Goal: Find specific page/section: Find specific page/section

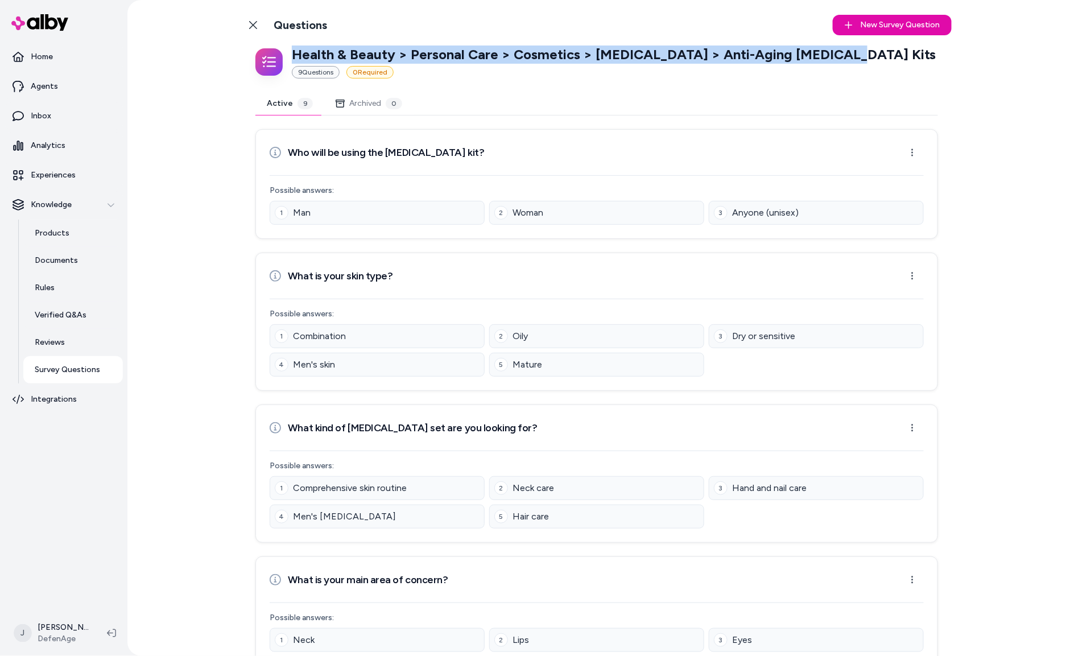
drag, startPoint x: 294, startPoint y: 52, endPoint x: 531, endPoint y: 115, distance: 245.0
click at [844, 54] on div "Health & Beauty > Personal Care > Cosmetics > Skin Care > Anti-Aging Skin Care …" at bounding box center [596, 61] width 682 height 33
copy p "Health & Beauty > Personal Care > Cosmetics > Skin Care > Anti-Aging Skin Care …"
click at [250, 24] on icon at bounding box center [252, 24] width 9 height 9
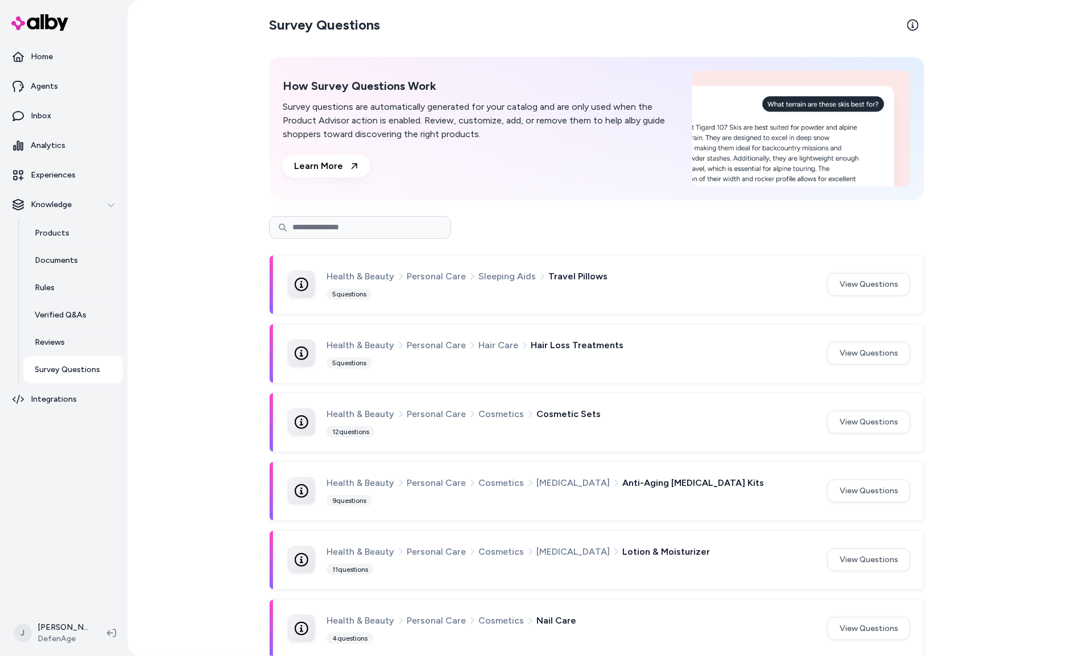
click at [403, 233] on input at bounding box center [360, 227] width 182 height 23
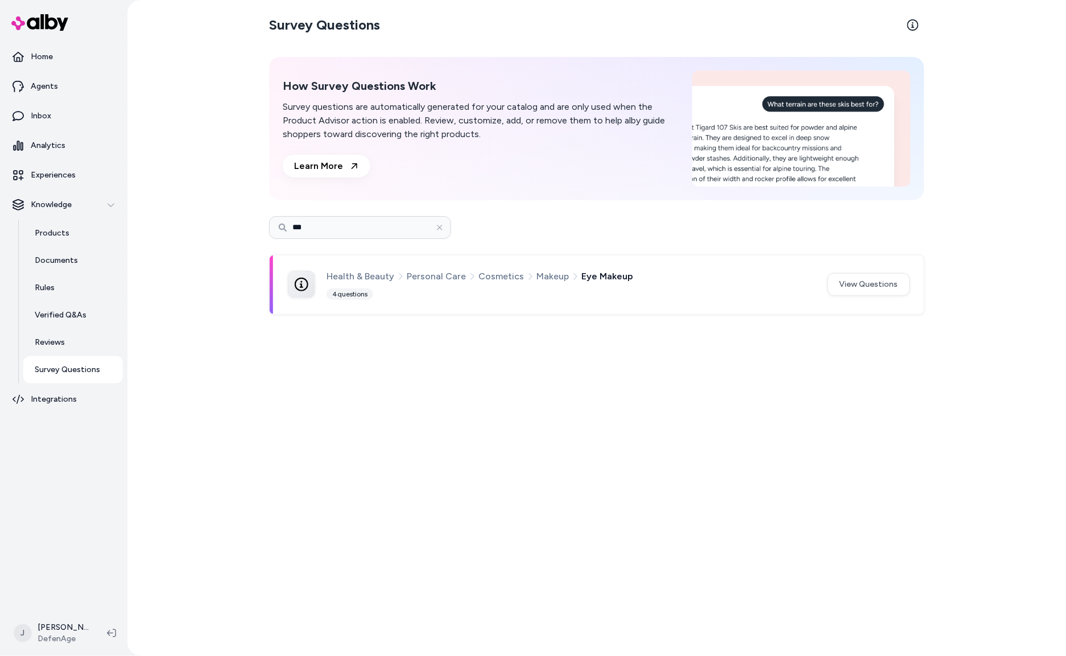
drag, startPoint x: 353, startPoint y: 234, endPoint x: 219, endPoint y: 217, distance: 134.1
click at [221, 219] on div "Survey Questions How Survey Questions Work Survey questions are automatically g…" at bounding box center [596, 328] width 938 height 656
type input "****"
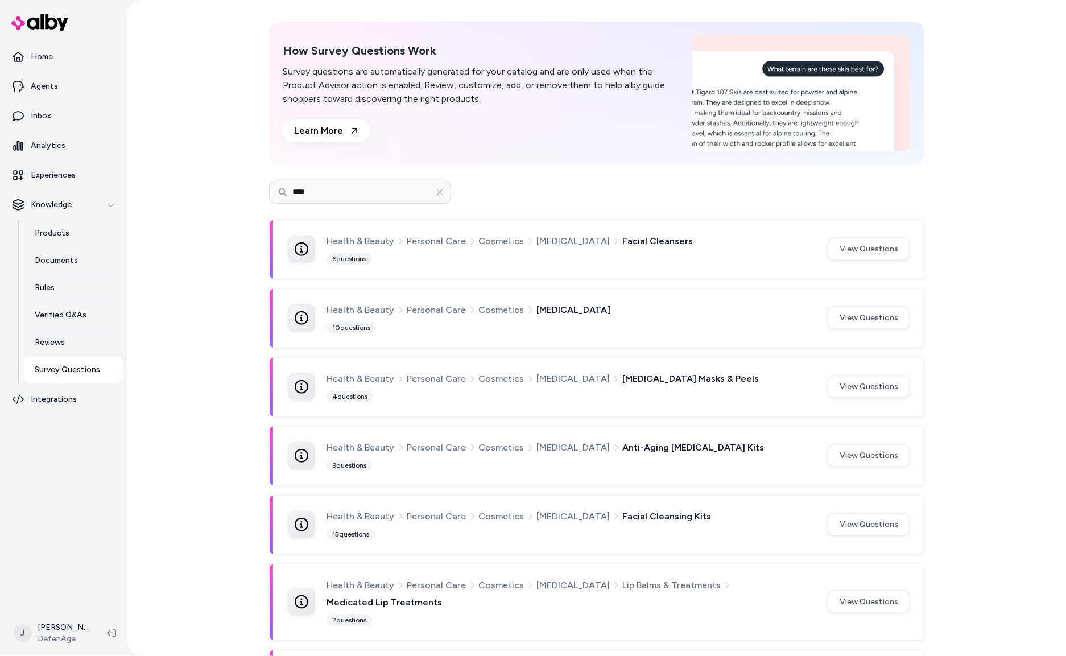
scroll to position [39, 0]
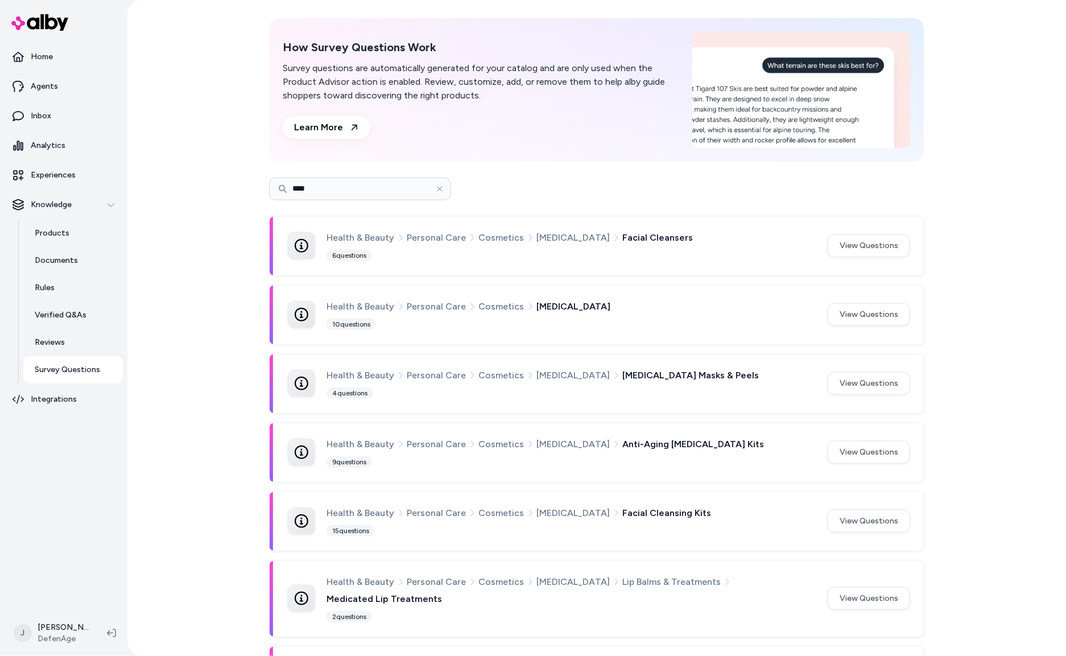
click at [537, 304] on span "Skin Care" at bounding box center [573, 306] width 74 height 15
click at [833, 311] on button "View Questions" at bounding box center [868, 314] width 82 height 23
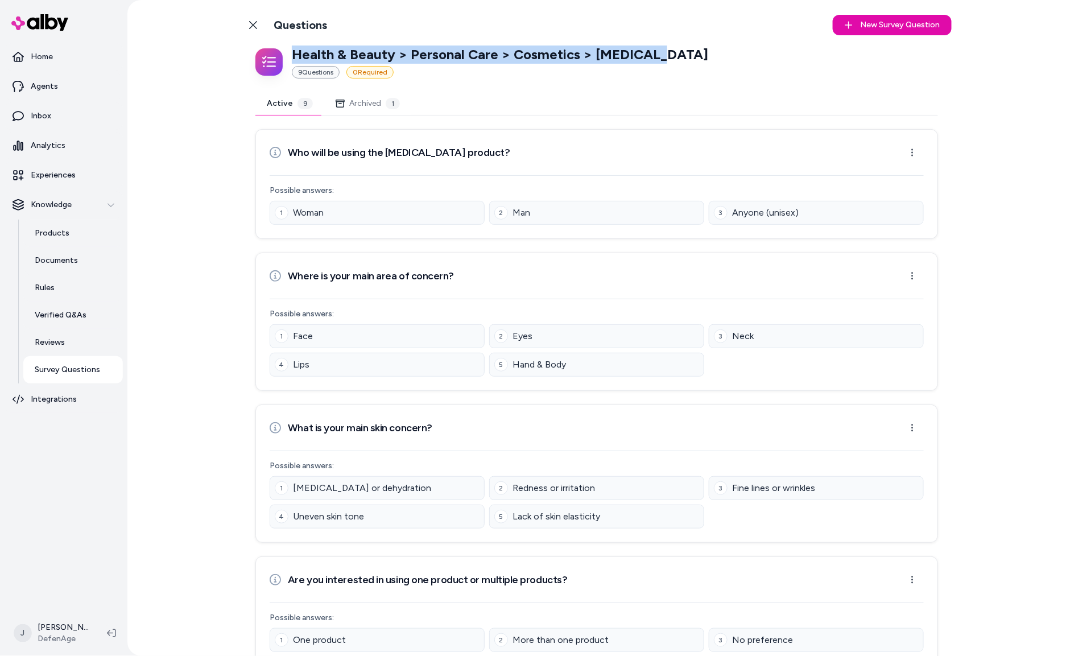
drag, startPoint x: 656, startPoint y: 52, endPoint x: 289, endPoint y: 58, distance: 366.8
click at [289, 58] on div "Health & Beauty > Personal Care > Cosmetics > Skin Care 9 Question s 0 Required" at bounding box center [596, 61] width 682 height 33
click at [53, 225] on link "Products" at bounding box center [73, 232] width 100 height 27
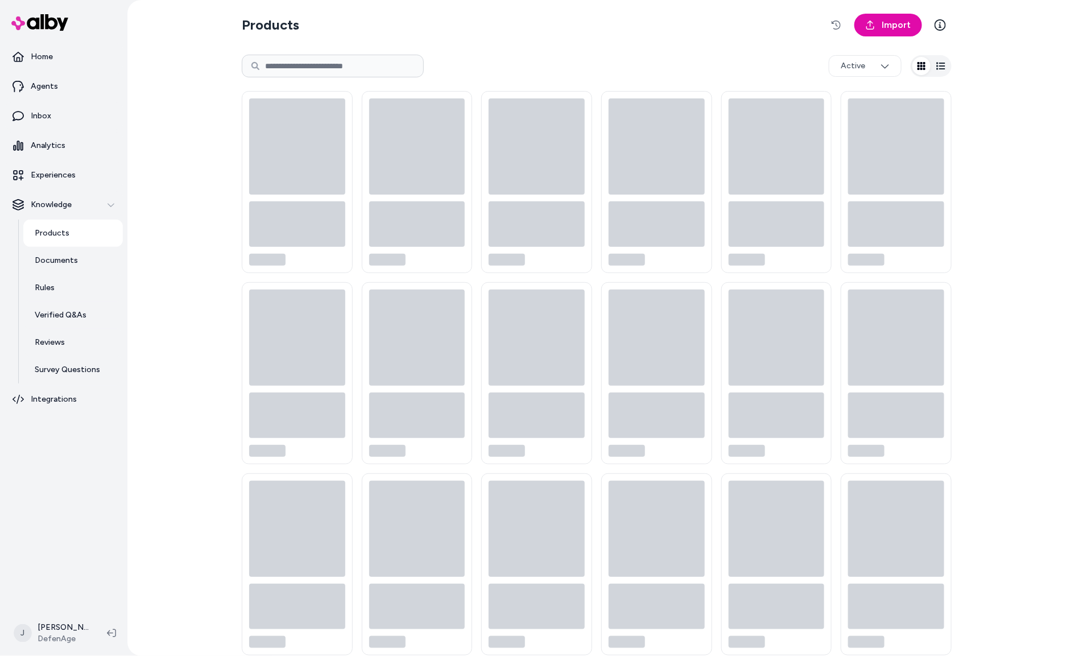
click at [368, 60] on input at bounding box center [333, 66] width 182 height 23
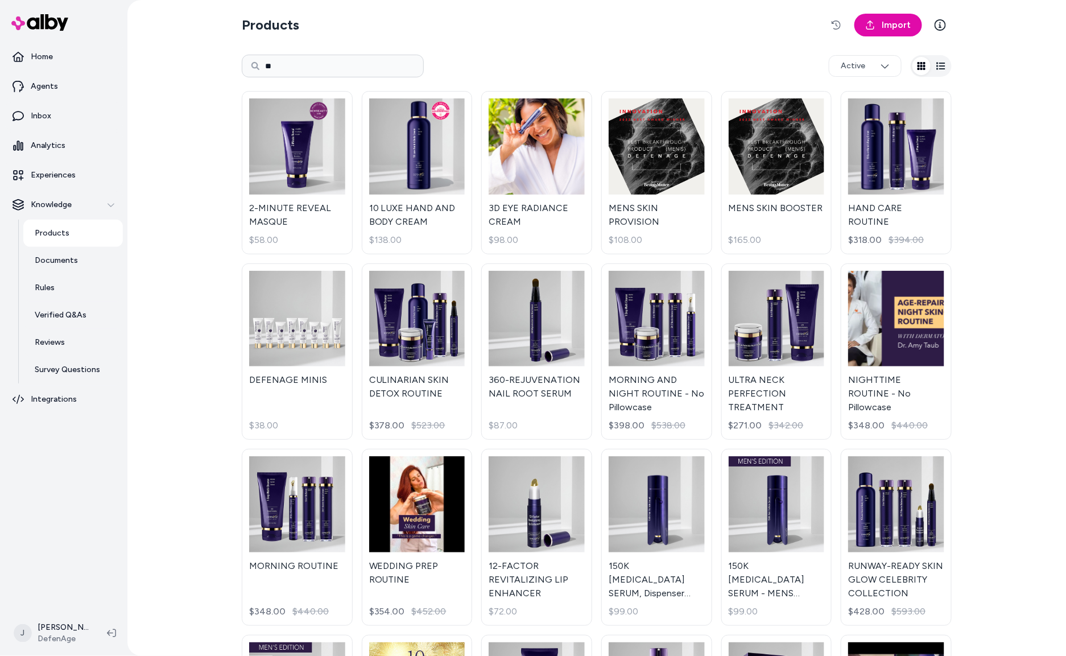
type input "**"
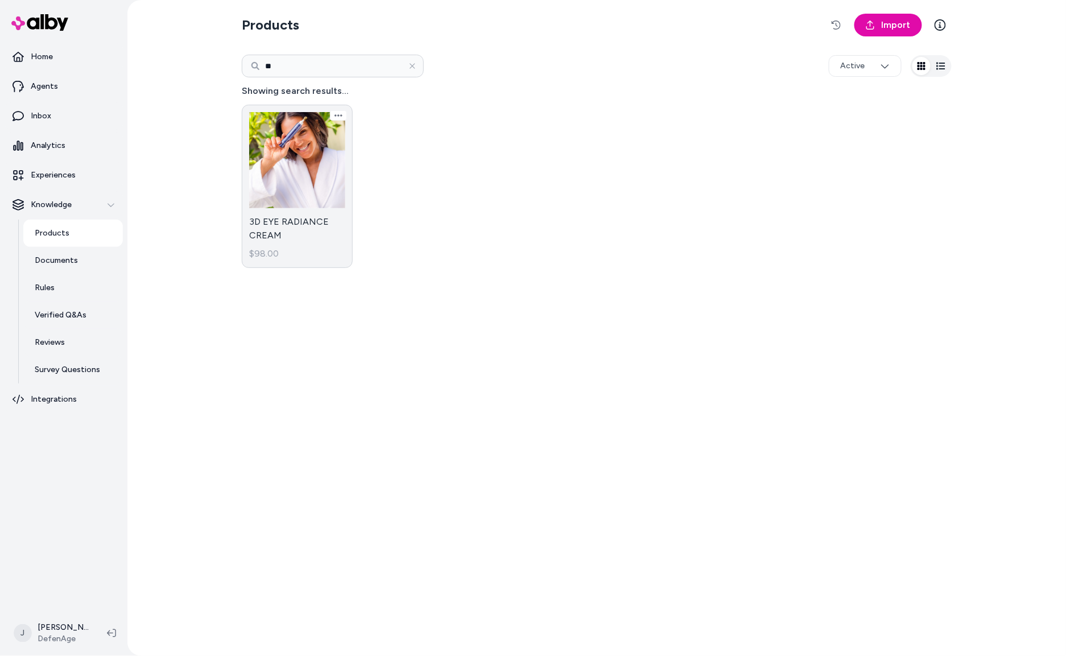
click at [296, 166] on link "3D EYE RADIANCE CREAM $98.00" at bounding box center [297, 186] width 111 height 163
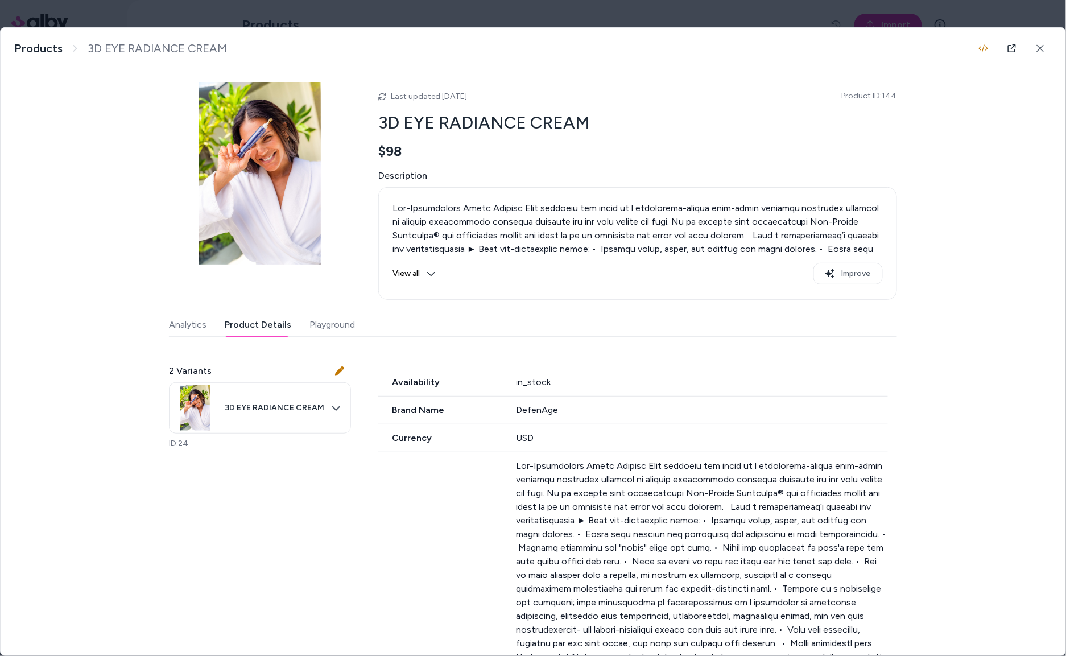
drag, startPoint x: 259, startPoint y: 320, endPoint x: 433, endPoint y: 322, distance: 174.6
click at [259, 320] on button "Product Details" at bounding box center [258, 324] width 67 height 23
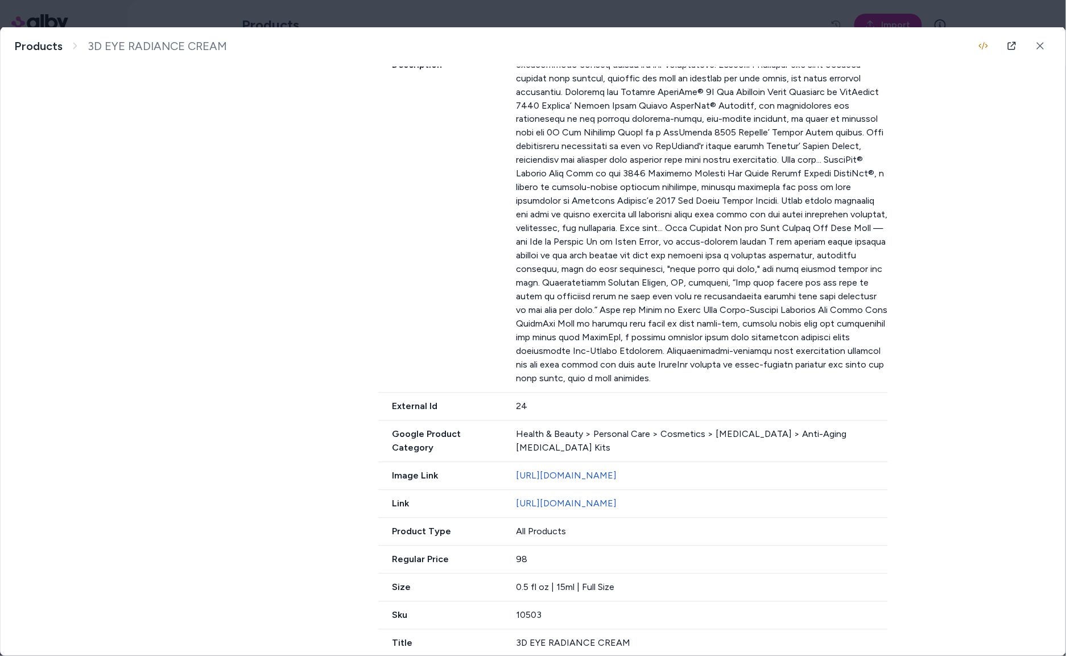
scroll to position [738, 0]
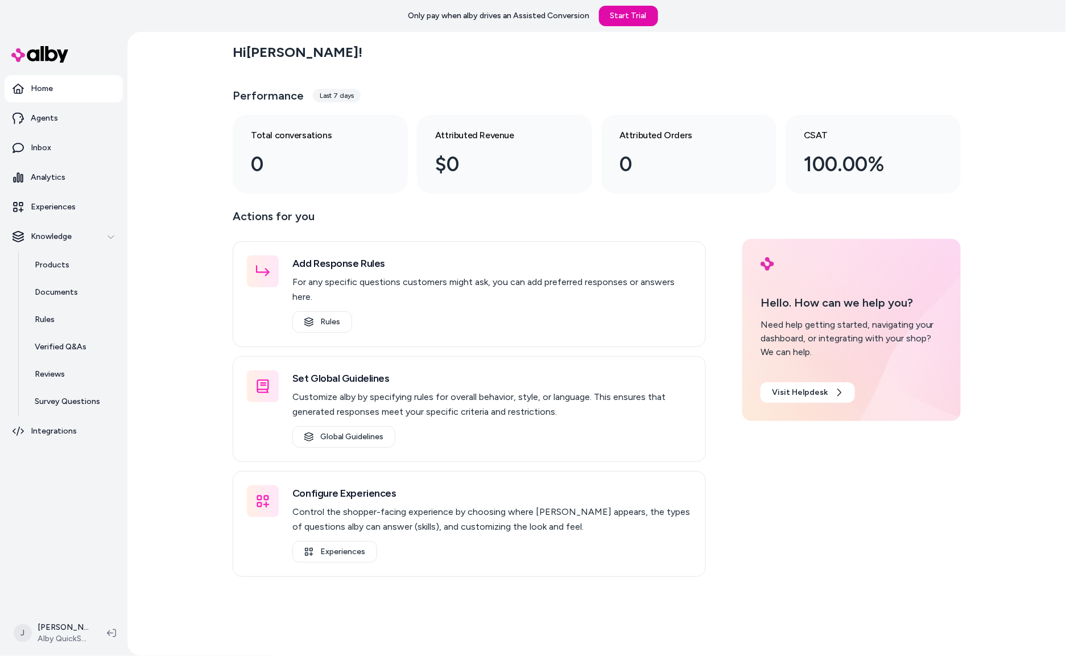
drag, startPoint x: 180, startPoint y: 367, endPoint x: 144, endPoint y: 248, distance: 124.8
click at [178, 364] on div "Hi [PERSON_NAME] ! Performance Last 7 days Total conversations 0 Attributed Rev…" at bounding box center [596, 344] width 938 height 624
click at [155, 180] on div "Hi Jackie ! Performance Last 7 days Total conversations 0 Attributed Revenue $0…" at bounding box center [596, 344] width 938 height 624
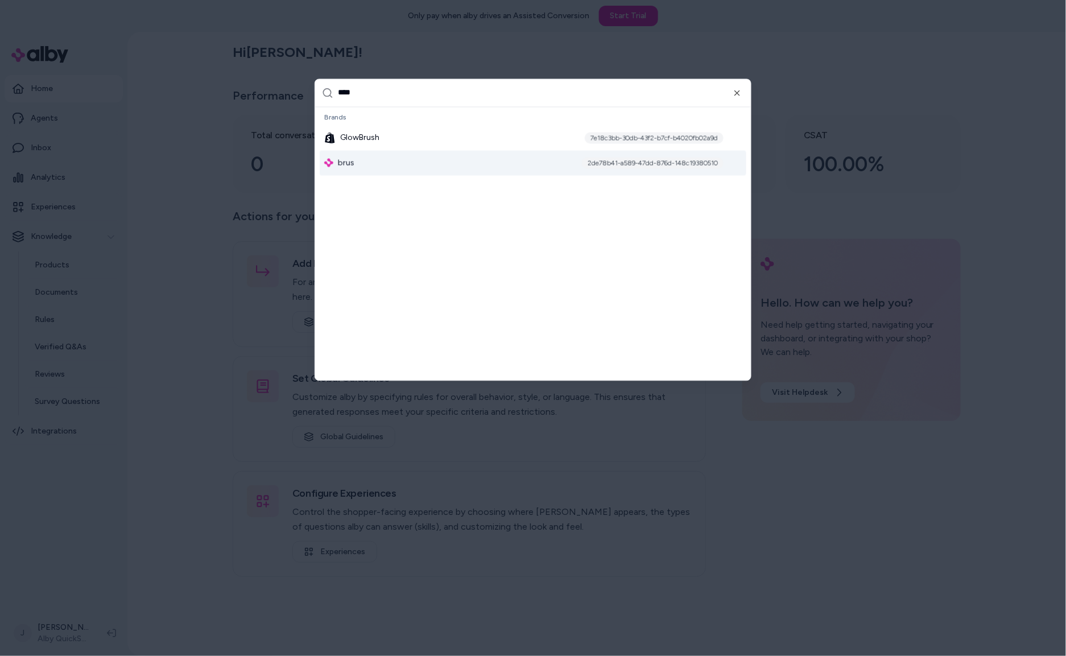
type input "****"
drag, startPoint x: 347, startPoint y: 163, endPoint x: 782, endPoint y: 161, distance: 435.6
click at [350, 162] on span "brus" at bounding box center [346, 162] width 16 height 11
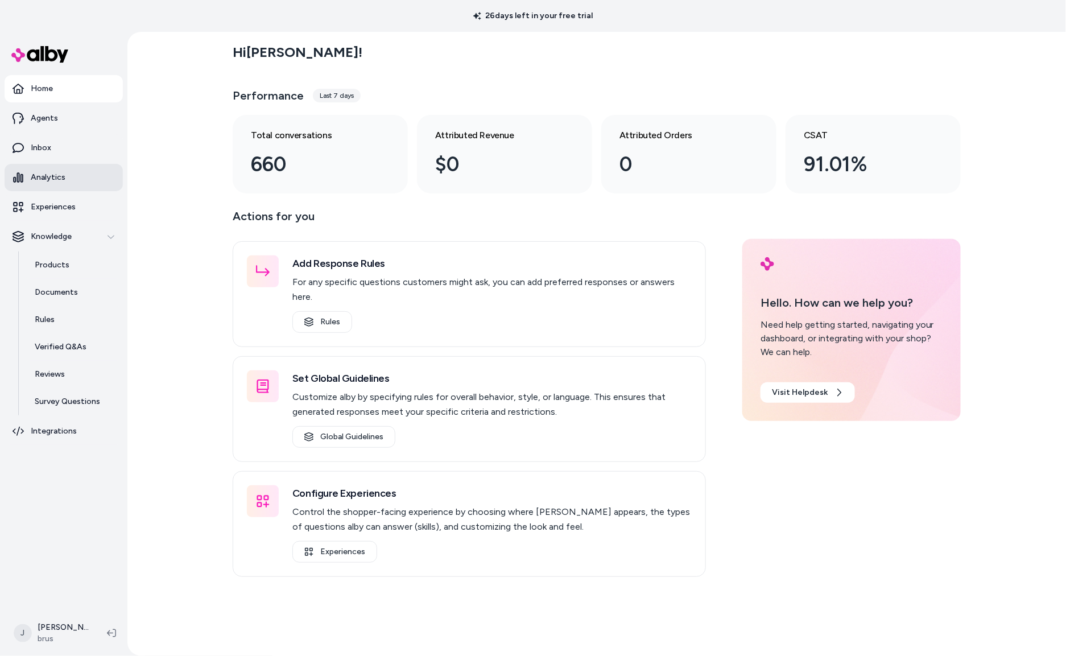
click at [46, 180] on p "Analytics" at bounding box center [48, 177] width 35 height 11
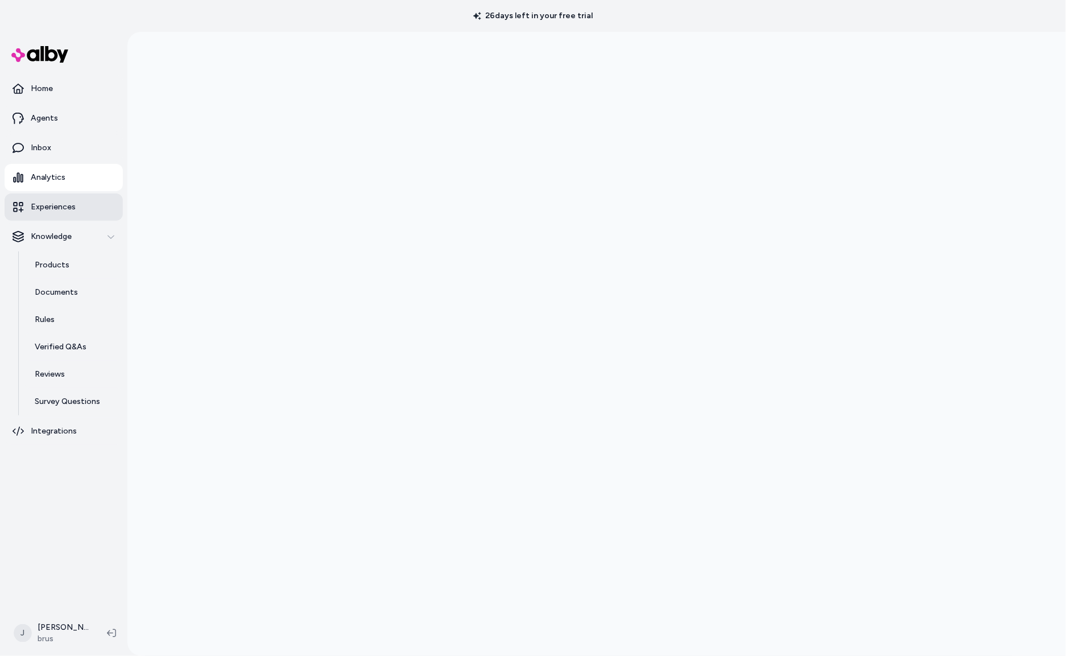
click at [53, 200] on link "Experiences" at bounding box center [64, 206] width 118 height 27
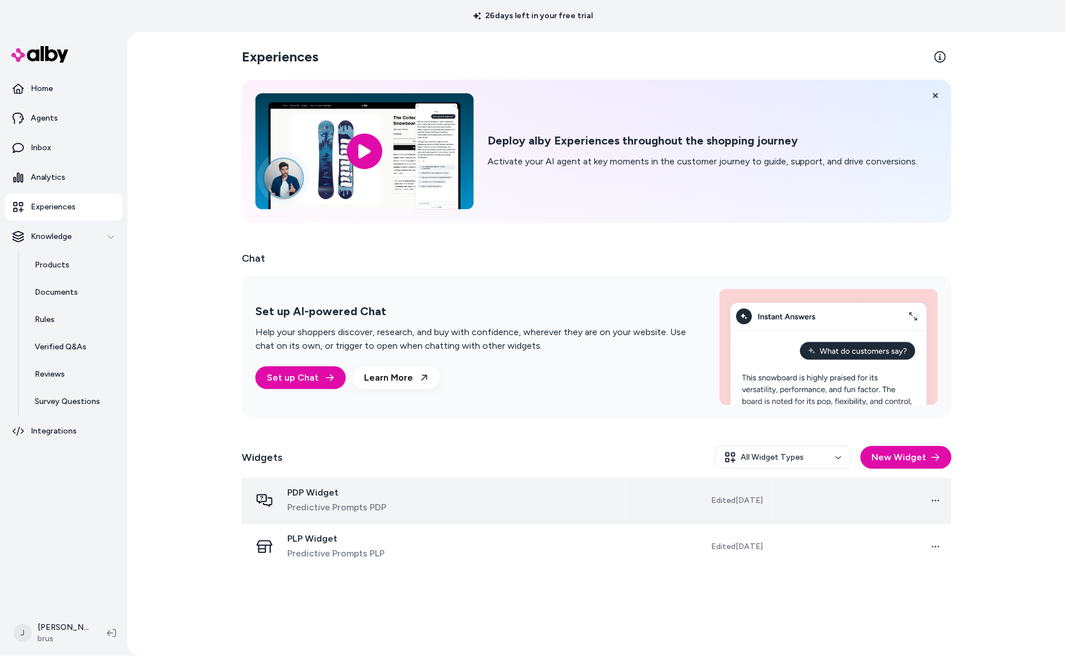
click at [778, 505] on td "Open menu" at bounding box center [861, 501] width 179 height 46
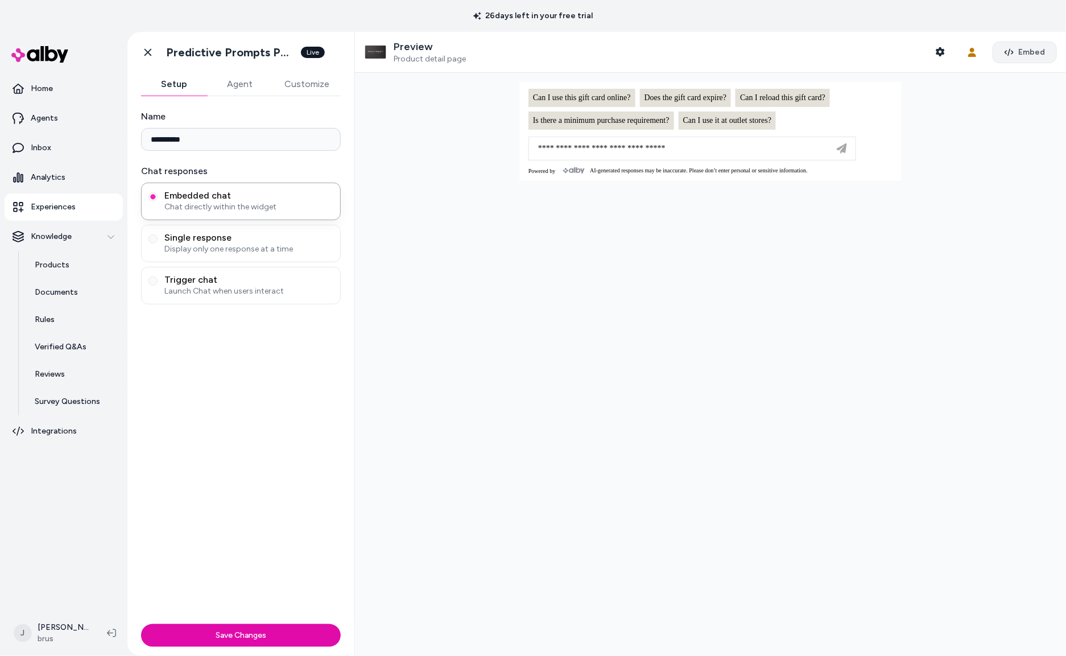
click at [1024, 55] on span "Embed" at bounding box center [1031, 52] width 27 height 11
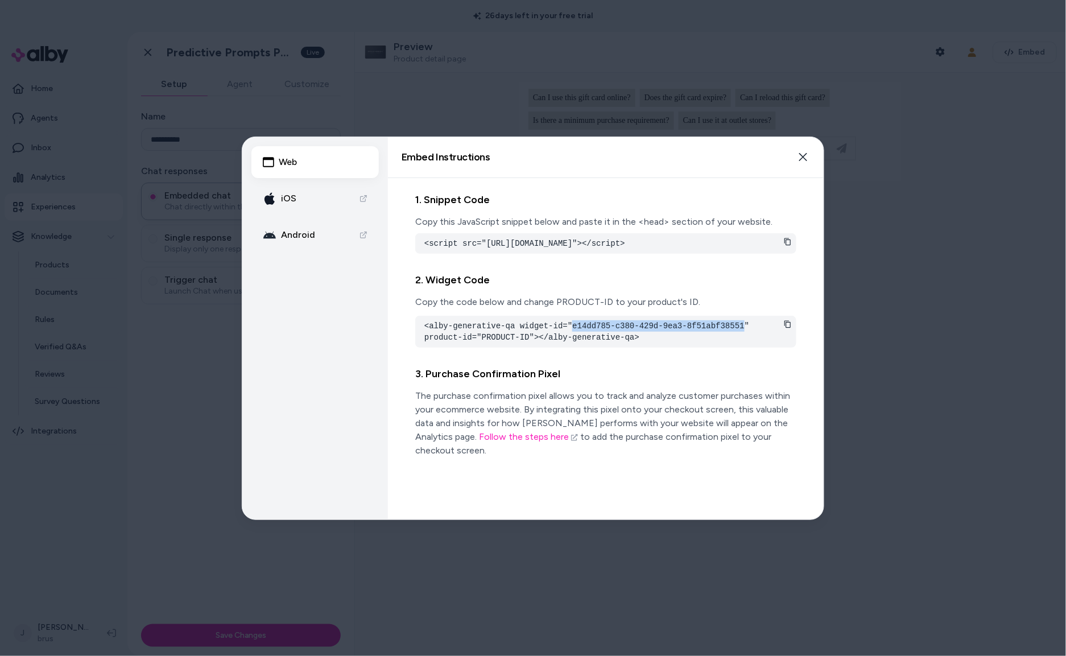
drag, startPoint x: 573, startPoint y: 338, endPoint x: 745, endPoint y: 339, distance: 172.3
click at [745, 339] on pre "<alby-generative-qa widget-id="e14dd785-c380-429d-9ea3-8f51abf38551" product-id…" at bounding box center [605, 331] width 363 height 23
click at [855, 361] on div at bounding box center [533, 328] width 1066 height 656
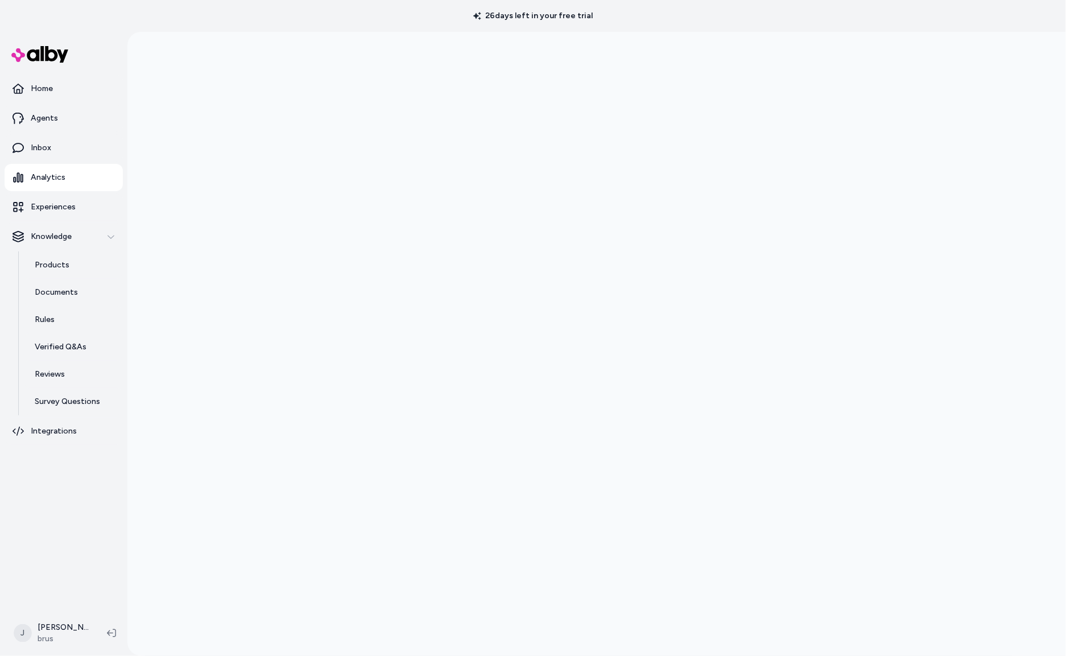
click at [174, 397] on div at bounding box center [596, 360] width 938 height 656
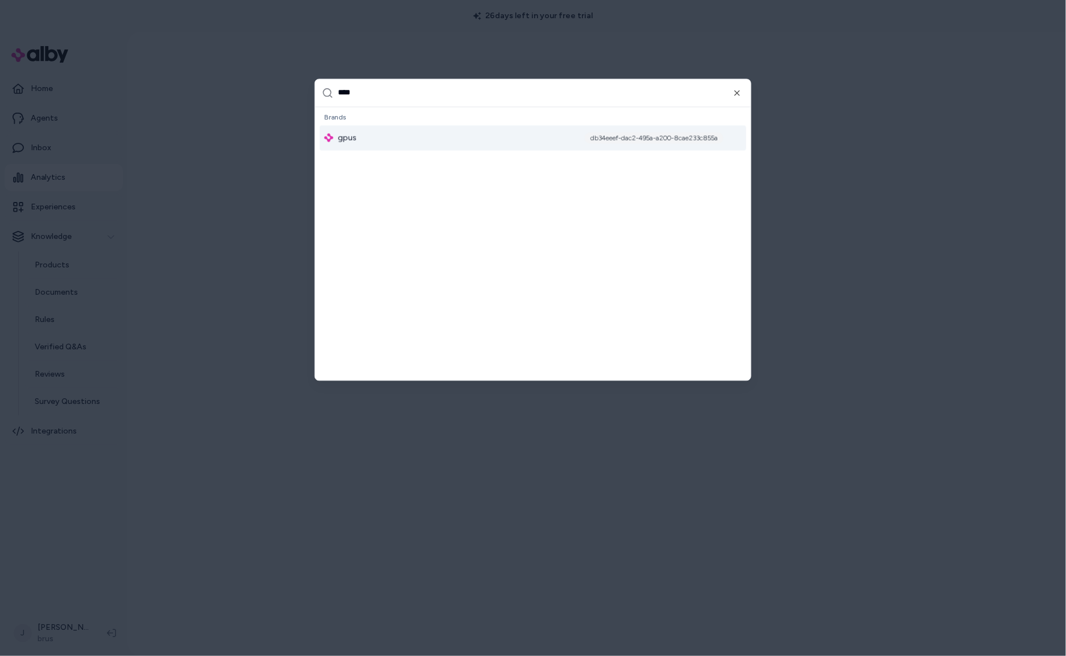
type input "****"
click at [372, 134] on div "gpus db34eeef-dac2-495a-a200-8cae233c855a" at bounding box center [533, 137] width 426 height 25
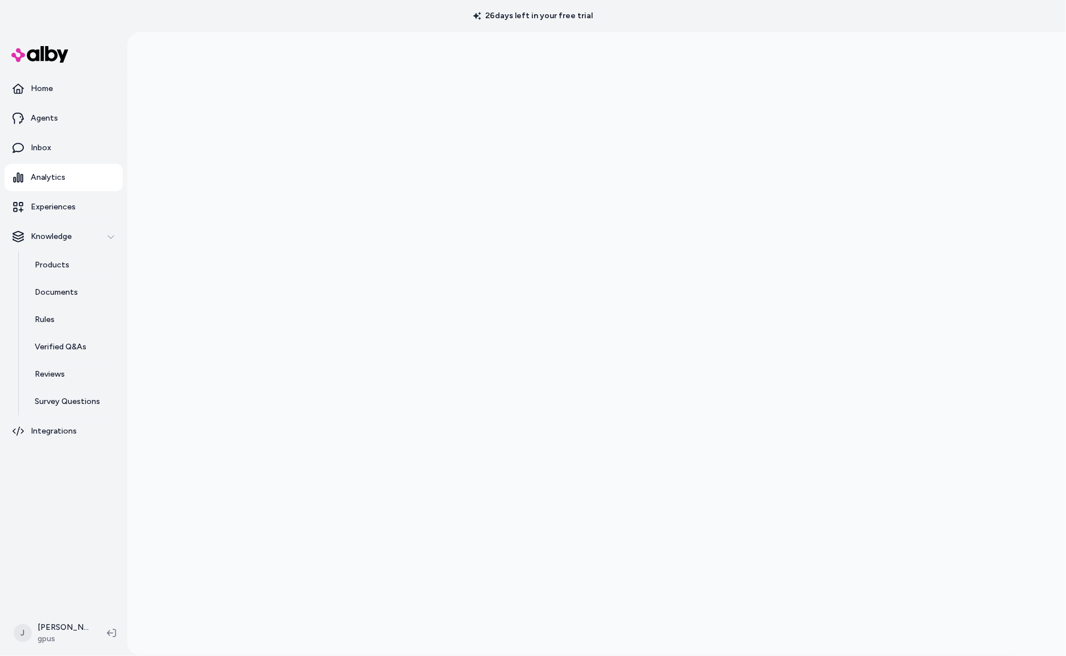
scroll to position [32, 0]
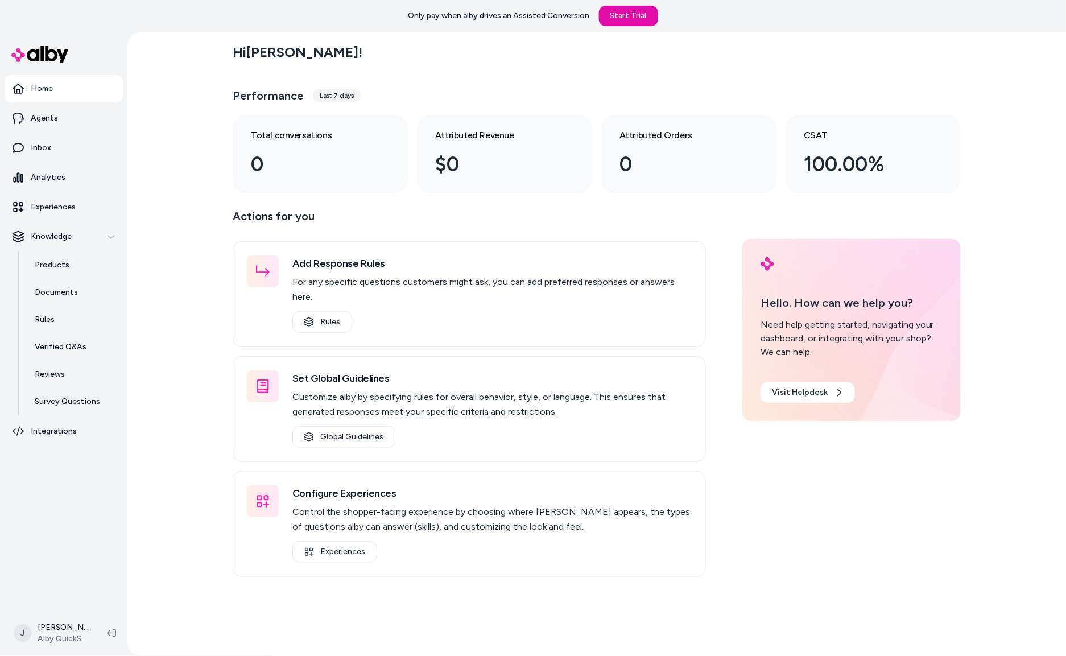
drag, startPoint x: 137, startPoint y: 149, endPoint x: 147, endPoint y: 141, distance: 13.0
click at [147, 141] on div "Hi Jackie ! Performance Last 7 days Total conversations 0 Attributed Revenue $0…" at bounding box center [596, 344] width 938 height 624
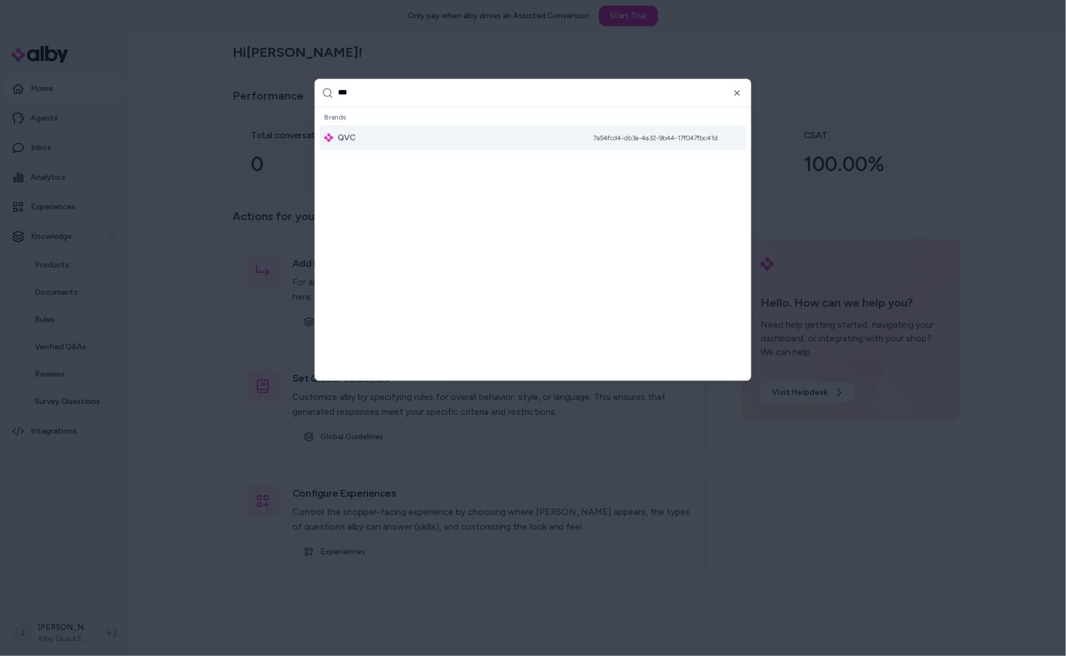
type input "***"
click at [377, 135] on div "QVC 7a54fcd4-db3a-4a32-9b44-17f047fbc41d" at bounding box center [533, 137] width 426 height 25
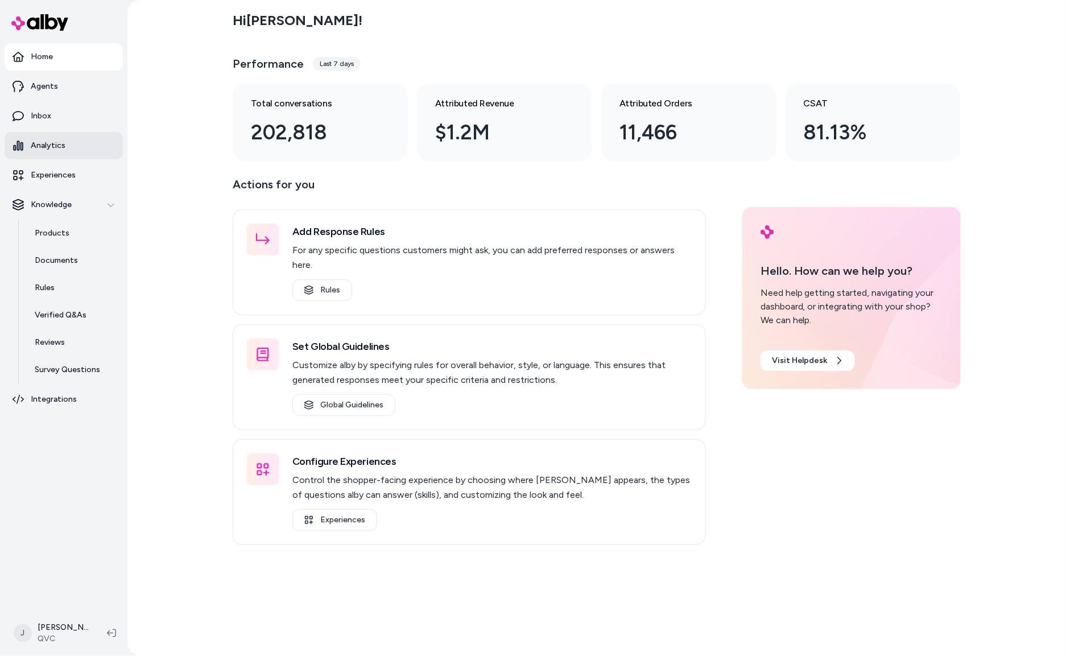
click at [53, 150] on p "Analytics" at bounding box center [48, 145] width 35 height 11
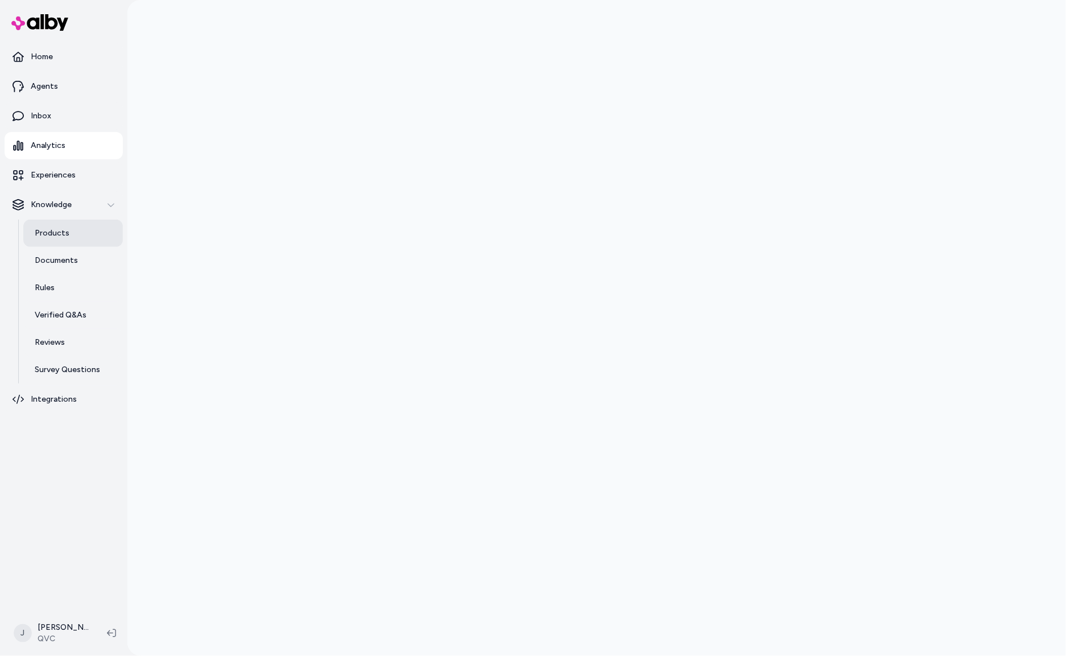
click at [54, 227] on p "Products" at bounding box center [52, 232] width 35 height 11
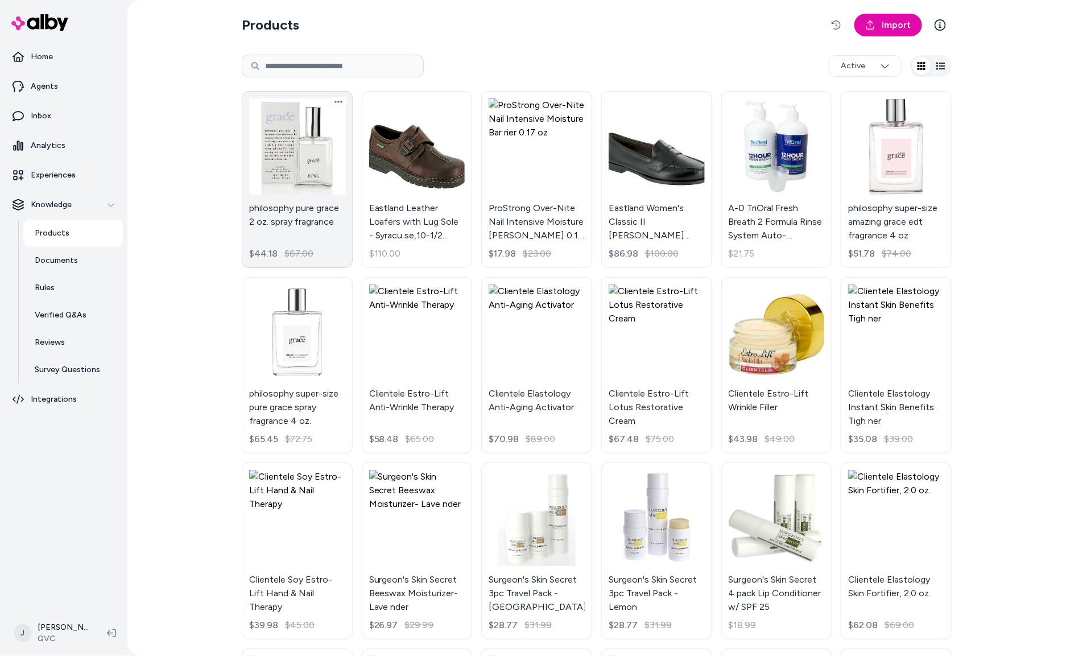
click at [303, 166] on link "philosophy pure grace 2 oz. spray fragrance $44.18 $67.00" at bounding box center [297, 179] width 111 height 177
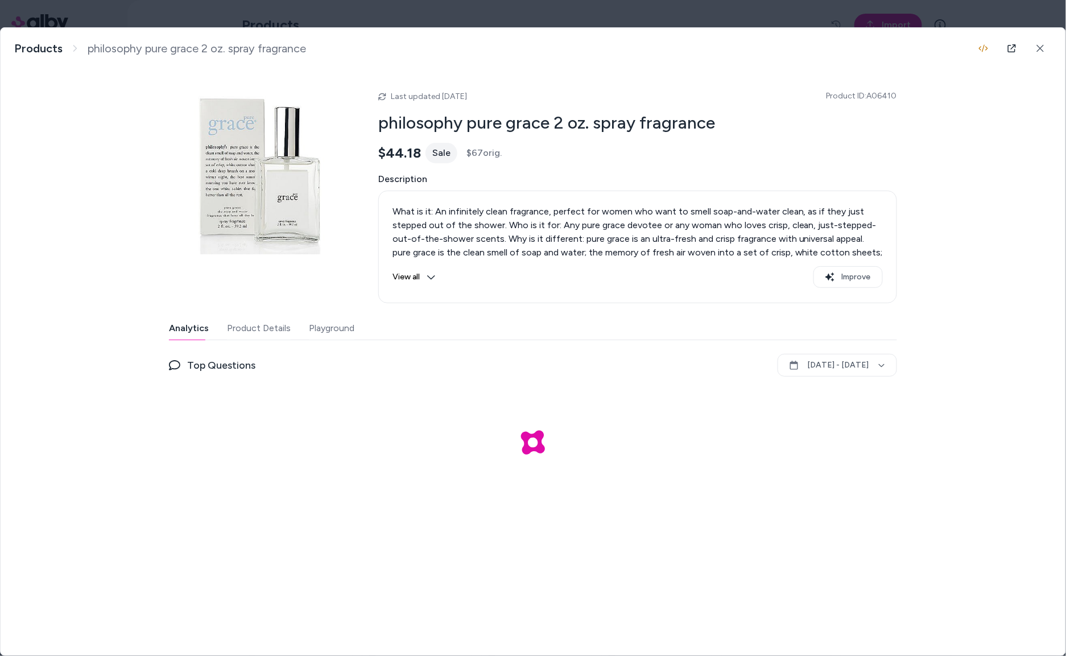
click at [248, 330] on button "Product Details" at bounding box center [259, 328] width 64 height 23
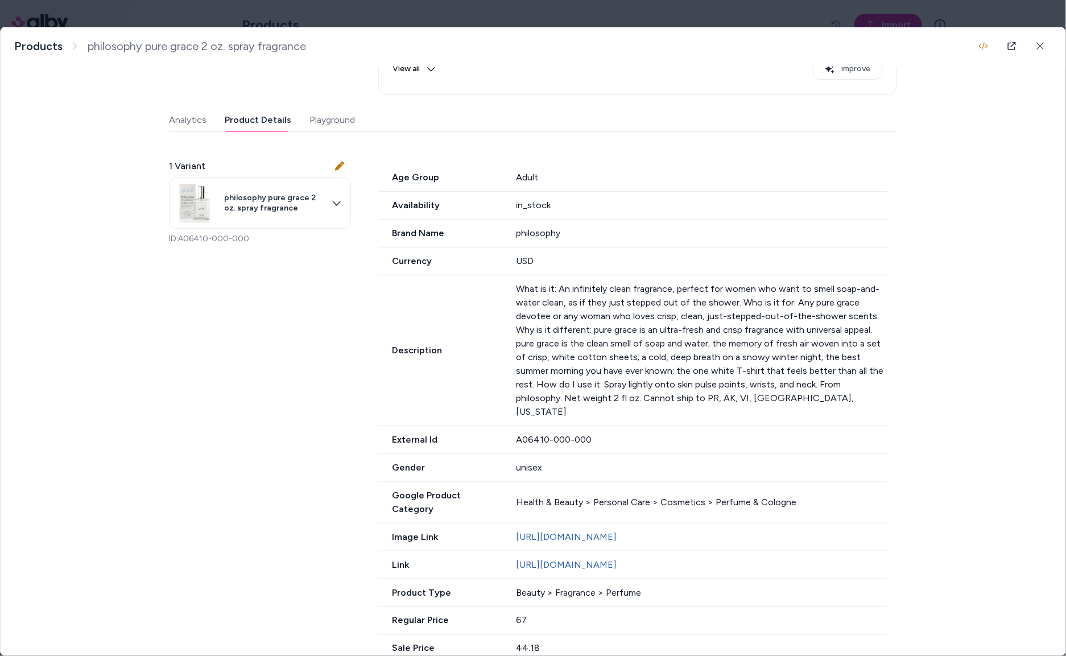
scroll to position [214, 0]
